Goal: Transaction & Acquisition: Download file/media

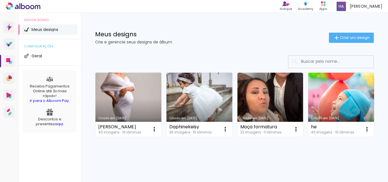
click at [136, 88] on link "Criado em [DATE]" at bounding box center [129, 105] width 66 height 64
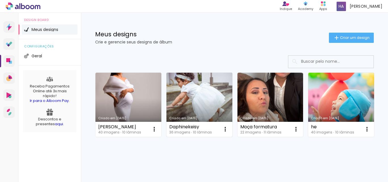
click at [198, 109] on link "Criado em [DATE]" at bounding box center [200, 105] width 66 height 64
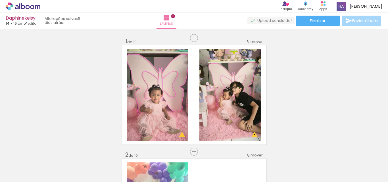
scroll to position [0, 703]
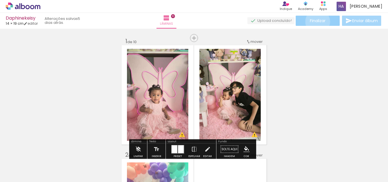
click at [316, 22] on span "Finalizar" at bounding box center [318, 21] width 16 height 4
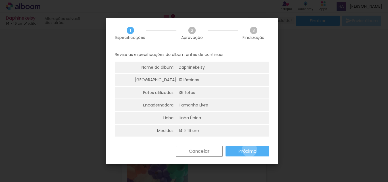
click at [0, 0] on slot "Próximo" at bounding box center [0, 0] width 0 height 0
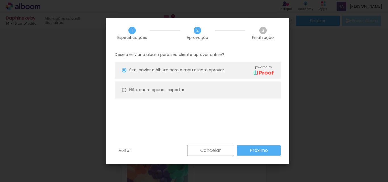
click at [123, 88] on div at bounding box center [124, 90] width 5 height 5
type paper-radio-button "on"
click at [0, 0] on slot "Próximo" at bounding box center [0, 0] width 0 height 0
type input "Alta, 300 DPI"
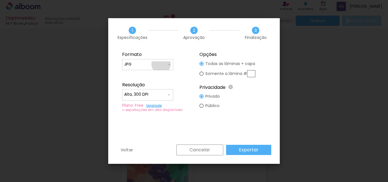
click at [161, 64] on input "JPG" at bounding box center [145, 65] width 43 height 6
click at [148, 74] on paper-item "PDF" at bounding box center [147, 74] width 51 height 11
type input "PDF"
click at [0, 0] on slot "Exportar" at bounding box center [0, 0] width 0 height 0
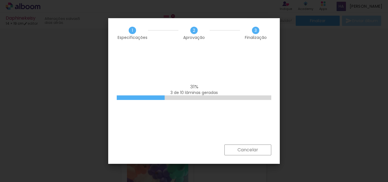
scroll to position [0, 703]
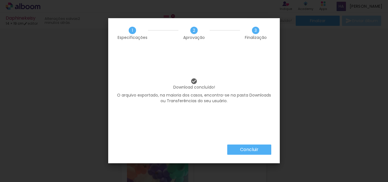
click at [0, 0] on slot "Concluir" at bounding box center [0, 0] width 0 height 0
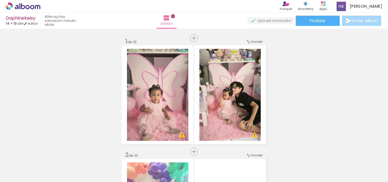
scroll to position [0, 703]
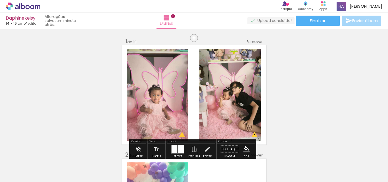
click at [34, 2] on div "› Editor de álbum Indique Indique e ganhe Conteúdo que inspira Academy Produtos…" at bounding box center [194, 6] width 388 height 13
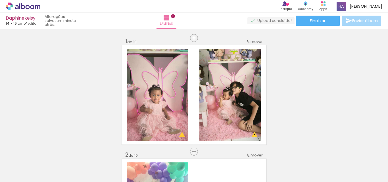
click at [31, 5] on icon at bounding box center [32, 7] width 4 height 4
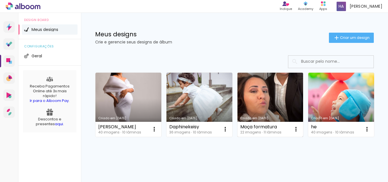
click at [264, 97] on link "Criado em [DATE]" at bounding box center [271, 105] width 66 height 64
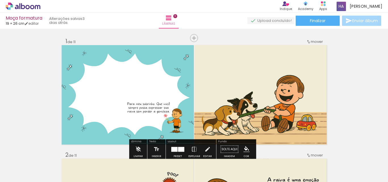
click at [29, 5] on icon at bounding box center [23, 6] width 35 height 7
